Goal: Information Seeking & Learning: Check status

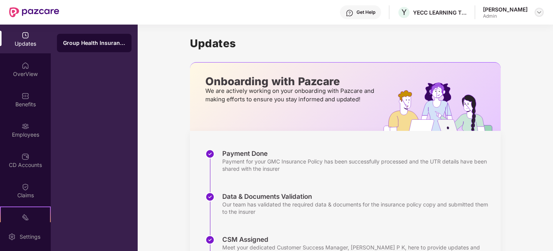
click at [537, 9] on img at bounding box center [539, 12] width 6 height 6
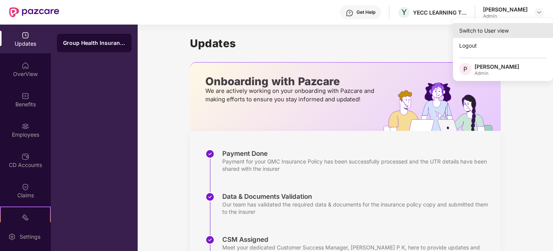
click at [479, 33] on div "Switch to User view" at bounding box center [503, 30] width 100 height 15
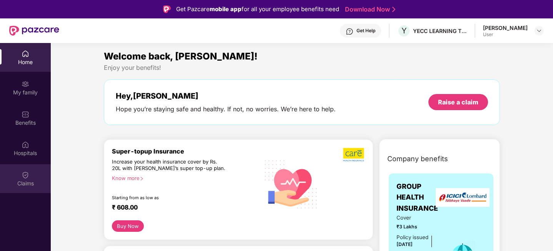
click at [25, 174] on img at bounding box center [26, 175] width 8 height 8
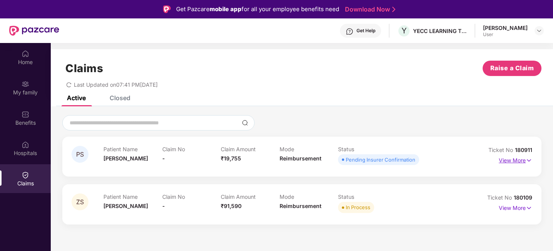
click at [516, 159] on p "View More" at bounding box center [514, 159] width 33 height 10
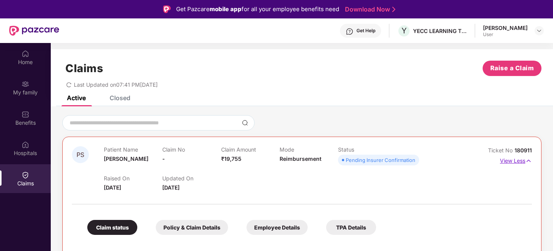
click at [509, 158] on p "View Less" at bounding box center [516, 160] width 32 height 10
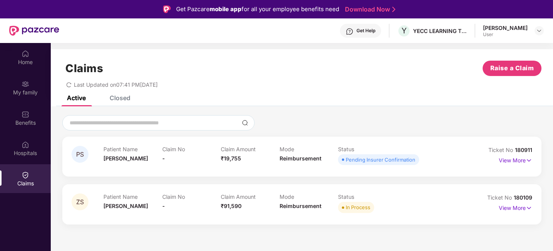
scroll to position [4, 0]
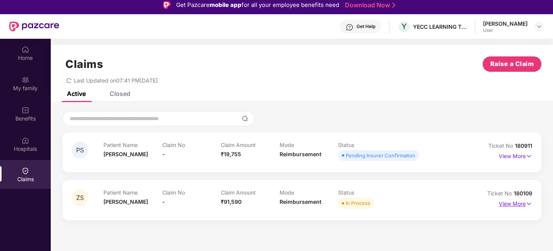
click at [510, 203] on p "View More" at bounding box center [514, 203] width 33 height 10
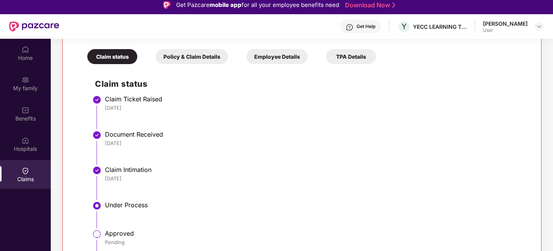
scroll to position [212, 0]
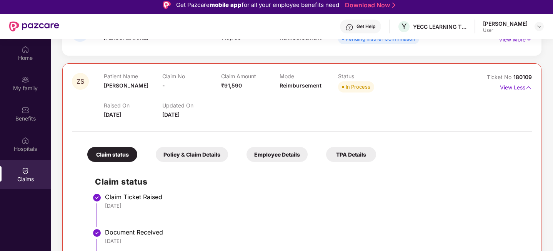
click at [344, 147] on div "TPA Details" at bounding box center [351, 154] width 50 height 15
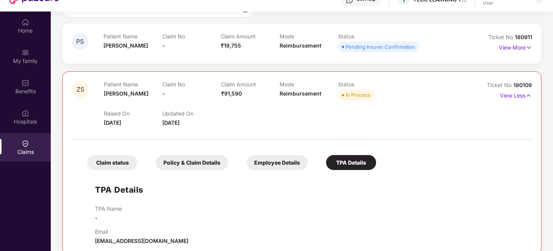
scroll to position [43, 0]
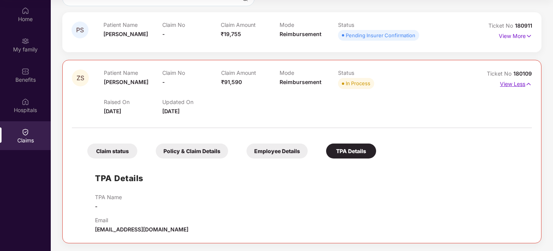
click at [520, 87] on p "View Less" at bounding box center [516, 83] width 32 height 10
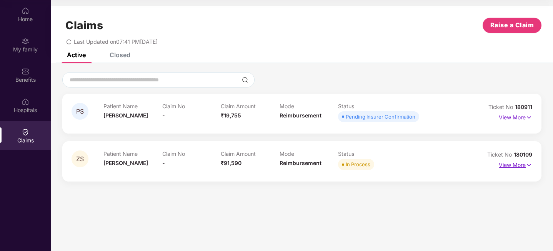
scroll to position [0, 0]
